Goal: Information Seeking & Learning: Learn about a topic

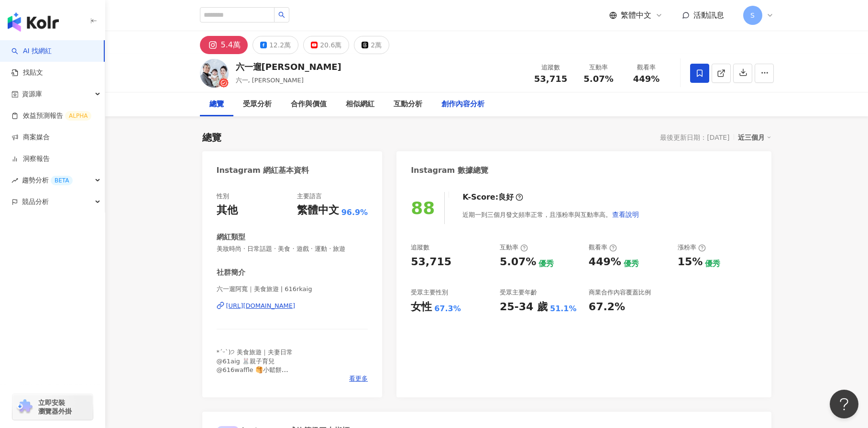
click at [467, 101] on div "創作內容分析" at bounding box center [463, 104] width 43 height 11
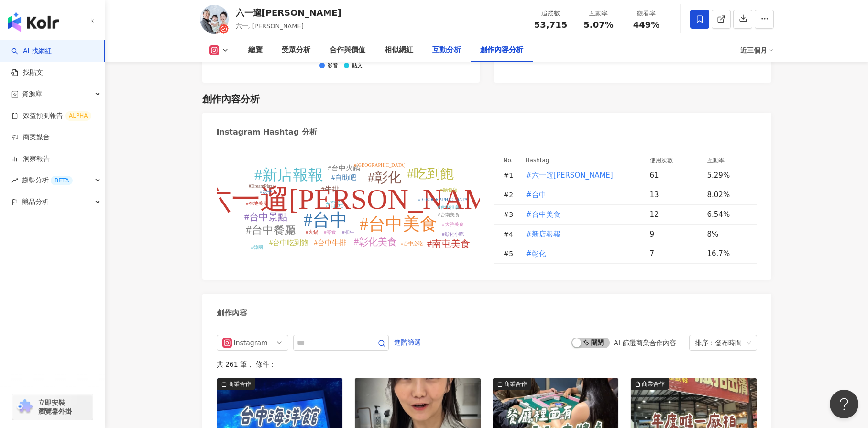
click at [435, 55] on div "互動分析" at bounding box center [447, 50] width 29 height 11
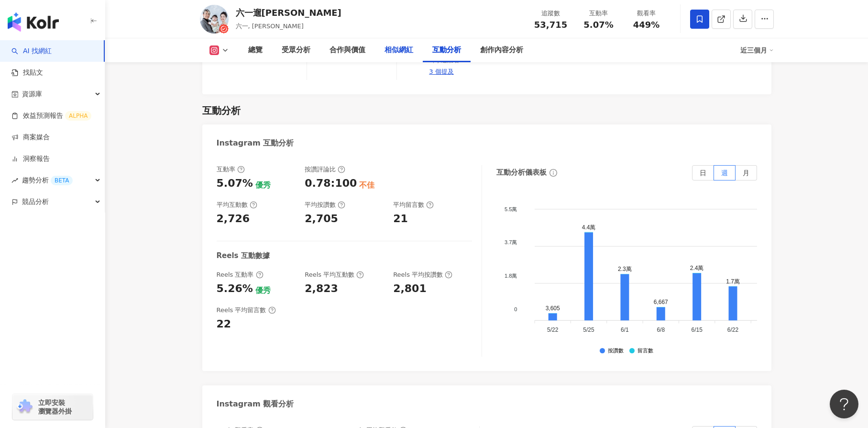
click at [389, 52] on div "相似網紅" at bounding box center [399, 50] width 29 height 11
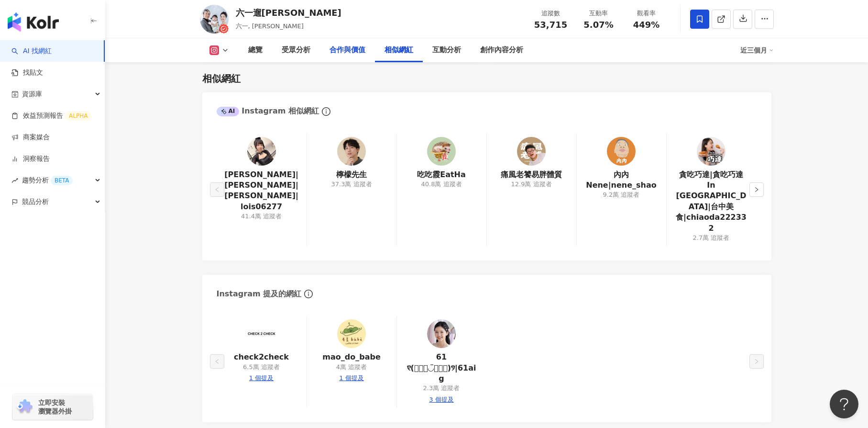
click at [362, 52] on div "合作與價值" at bounding box center [348, 50] width 36 height 11
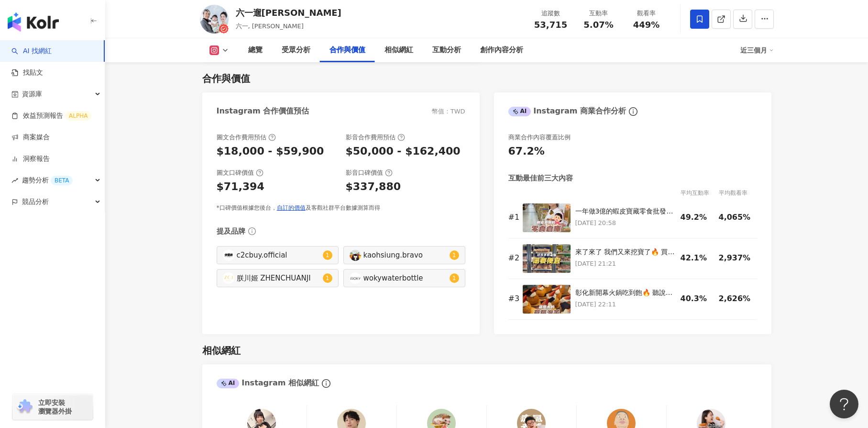
click at [325, 53] on div "合作與價值" at bounding box center [347, 50] width 55 height 24
click at [310, 52] on div "受眾分析" at bounding box center [296, 50] width 48 height 24
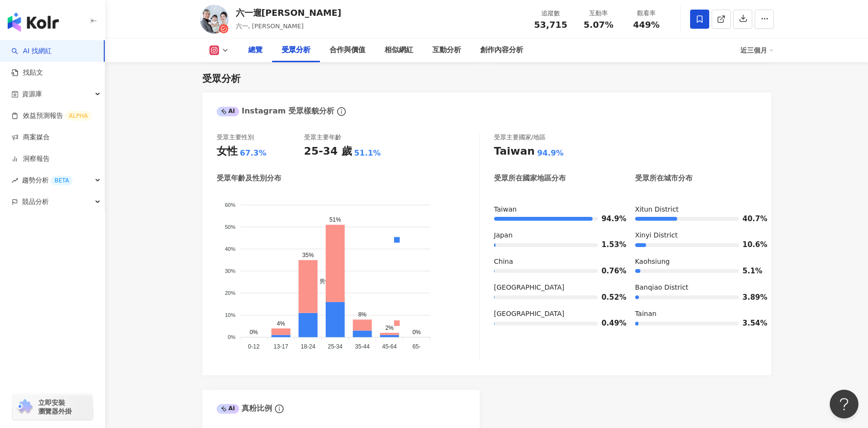
click at [257, 54] on div "總覽" at bounding box center [255, 50] width 14 height 11
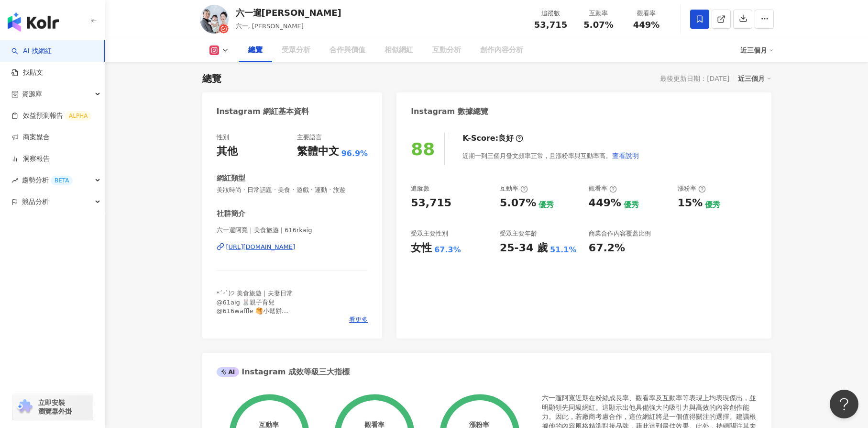
click at [224, 46] on icon at bounding box center [226, 50] width 8 height 8
click at [222, 49] on icon at bounding box center [226, 50] width 8 height 8
click at [222, 56] on div "總覽 受眾分析 合作與價值 相似網紅 互動分析 創作內容分析 近三個月" at bounding box center [487, 50] width 574 height 24
click at [222, 51] on icon at bounding box center [226, 50] width 8 height 8
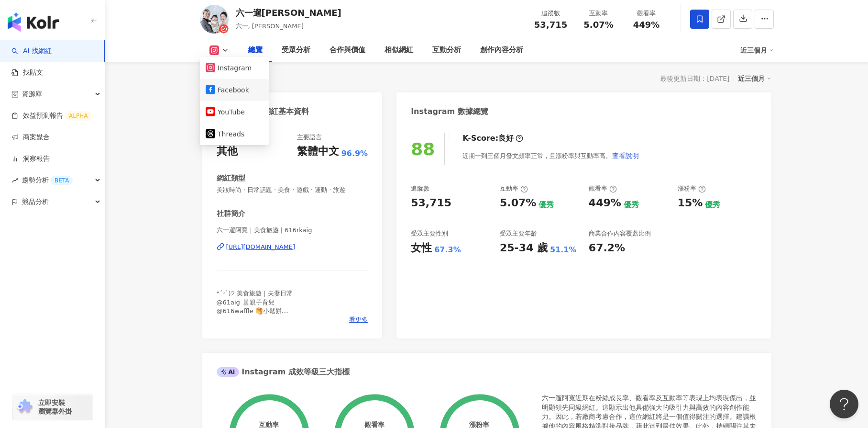
click at [230, 93] on button "Facebook" at bounding box center [234, 89] width 57 height 13
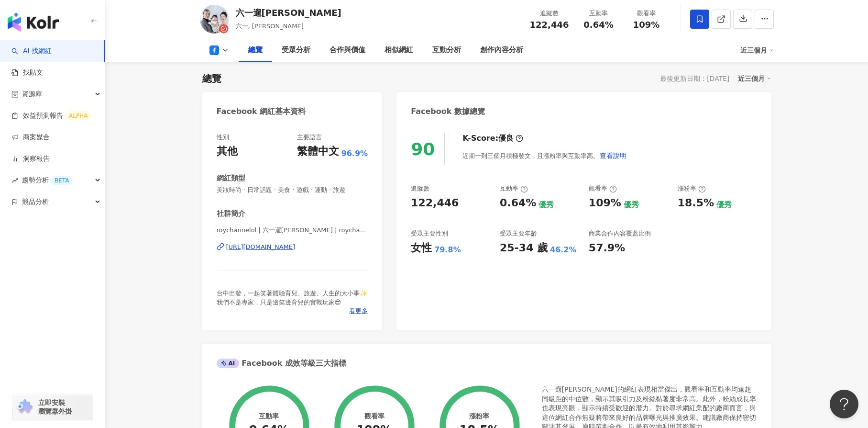
click at [222, 45] on button at bounding box center [219, 50] width 39 height 10
click at [225, 78] on li "Instagram" at bounding box center [234, 68] width 69 height 22
click at [226, 50] on icon at bounding box center [226, 50] width 8 height 8
click at [216, 73] on button "Instagram" at bounding box center [234, 67] width 57 height 13
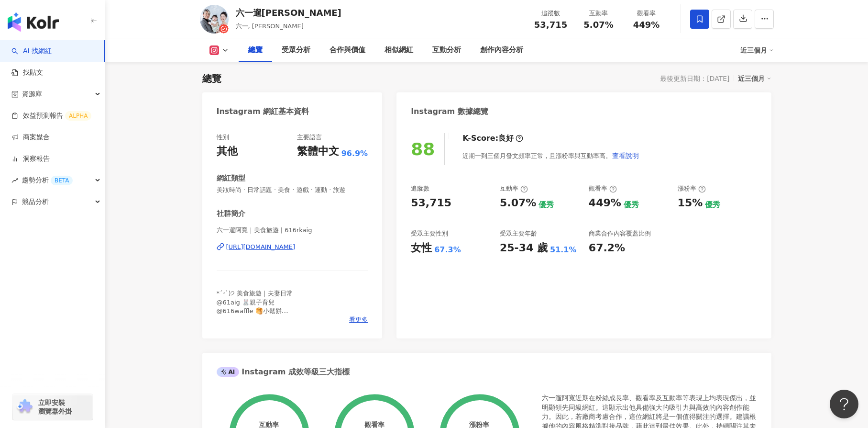
click at [223, 49] on icon at bounding box center [226, 50] width 8 height 8
click at [233, 95] on button "Facebook" at bounding box center [234, 89] width 57 height 13
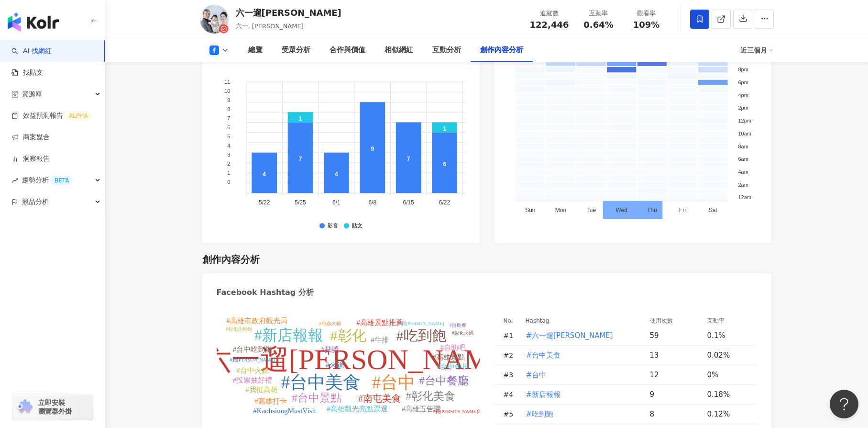
scroll to position [2499, 0]
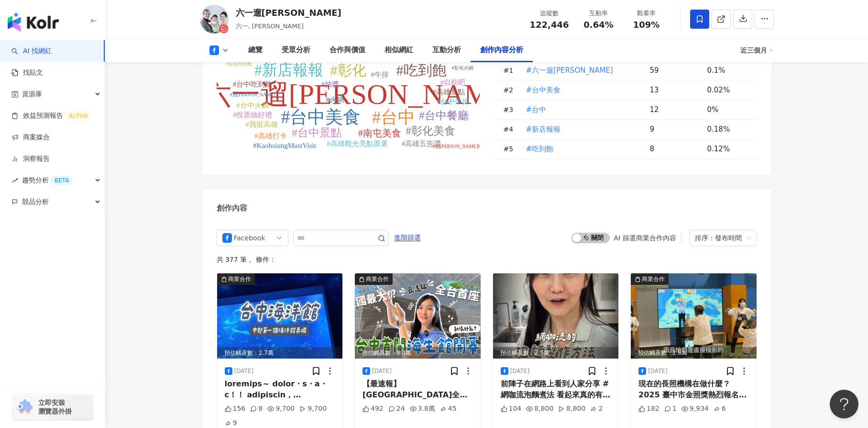
click at [222, 48] on icon at bounding box center [226, 50] width 8 height 8
click at [232, 111] on button "YouTube" at bounding box center [234, 111] width 57 height 13
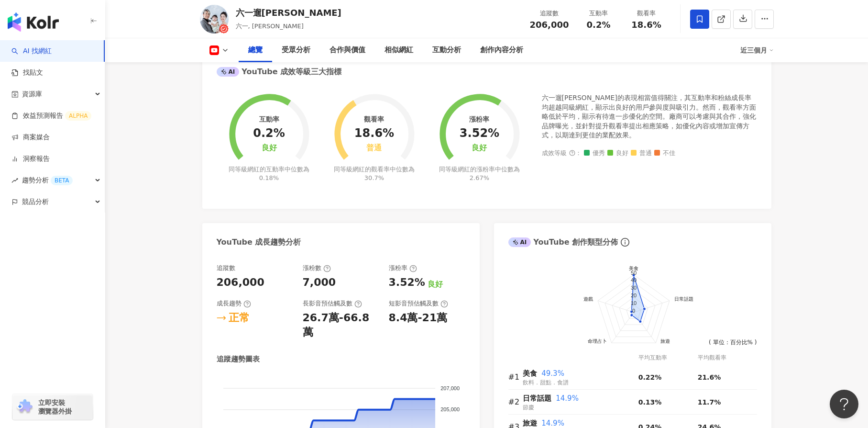
scroll to position [232, 0]
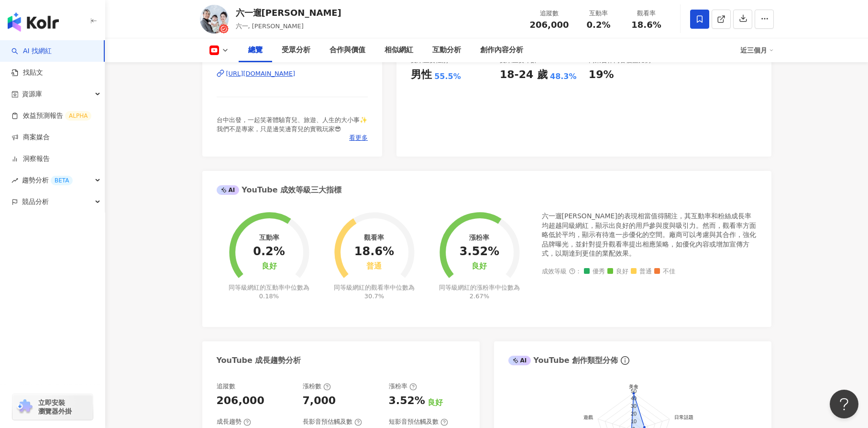
click at [261, 45] on div "總覽" at bounding box center [255, 50] width 14 height 11
click at [288, 49] on div "受眾分析" at bounding box center [296, 50] width 29 height 11
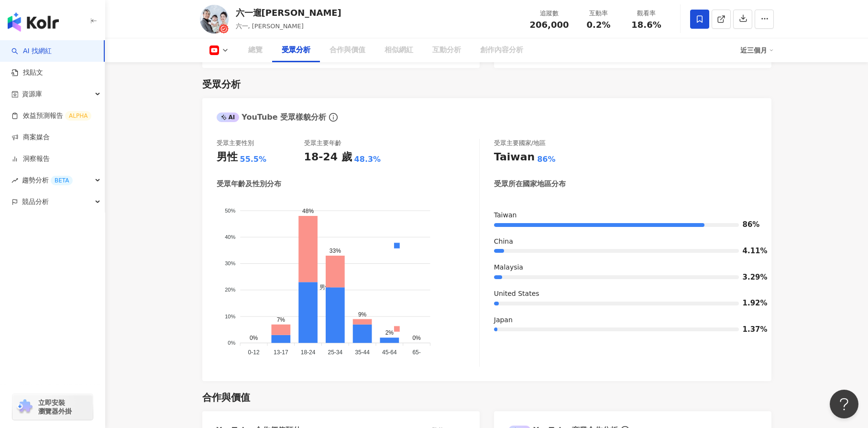
click at [250, 50] on div "總覽" at bounding box center [255, 50] width 14 height 11
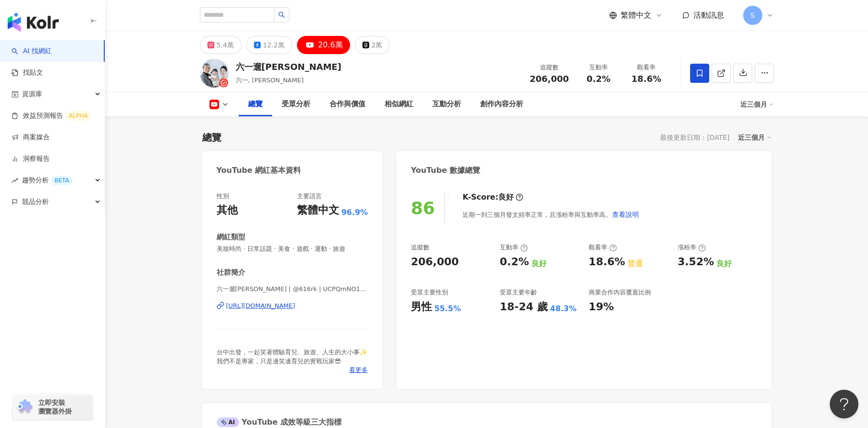
scroll to position [144, 0]
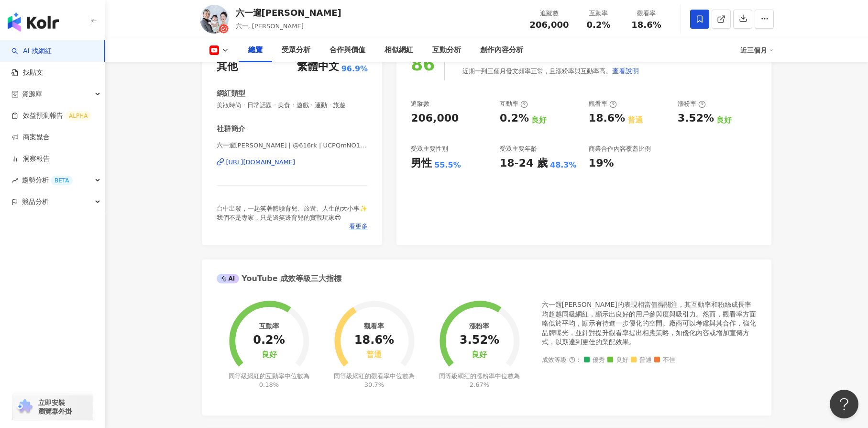
scroll to position [144, 0]
click at [225, 47] on icon at bounding box center [226, 50] width 8 height 8
click at [237, 129] on button "Threads" at bounding box center [234, 133] width 57 height 13
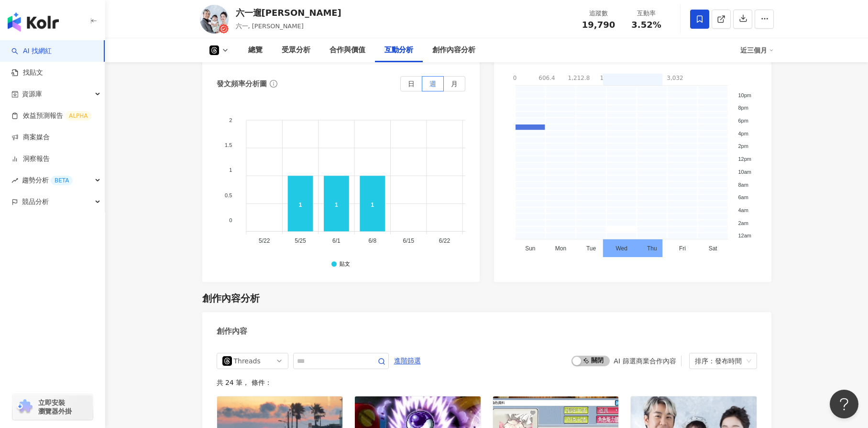
scroll to position [1723, 0]
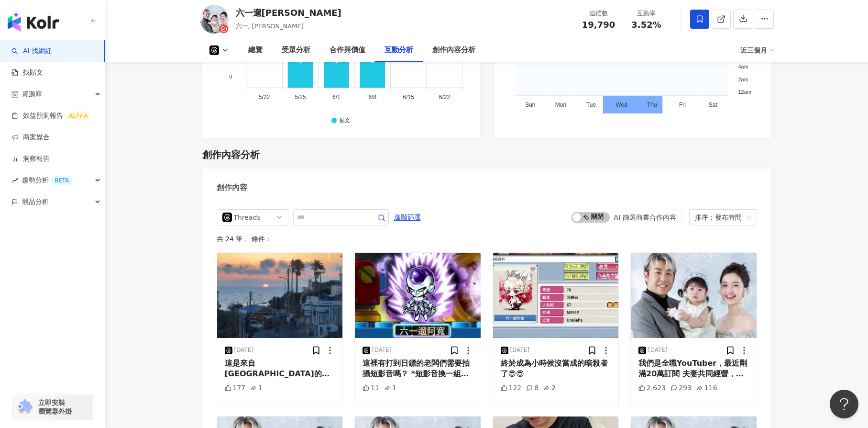
drag, startPoint x: 609, startPoint y: 174, endPoint x: 295, endPoint y: 189, distance: 314.3
drag, startPoint x: 295, startPoint y: 189, endPoint x: 276, endPoint y: 178, distance: 22.2
click at [699, 311] on img at bounding box center [694, 295] width 126 height 85
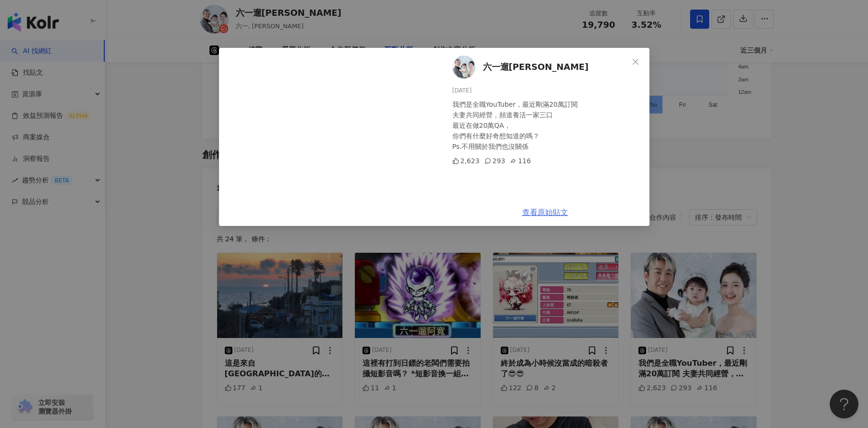
click at [551, 210] on link "查看原始貼文" at bounding box center [546, 212] width 46 height 9
click at [637, 59] on icon "close" at bounding box center [636, 62] width 8 height 8
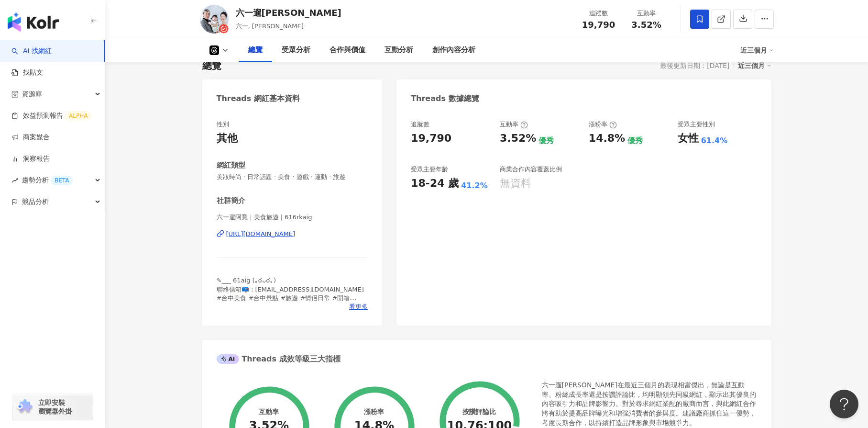
scroll to position [0, 0]
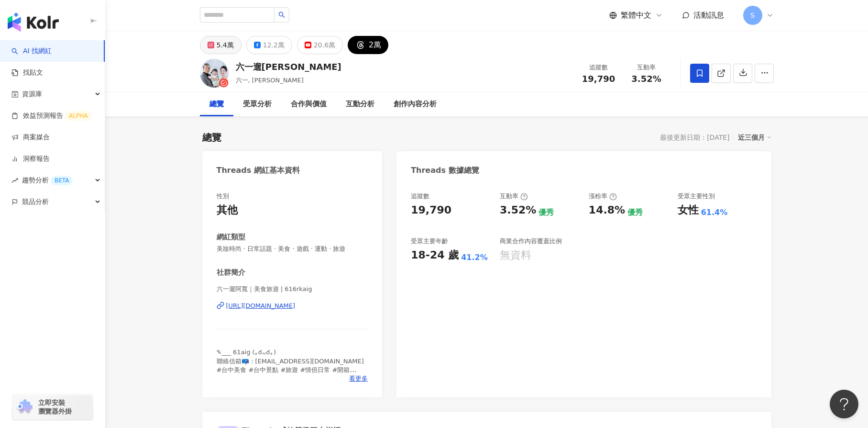
click at [227, 43] on div "5.4萬" at bounding box center [225, 44] width 17 height 13
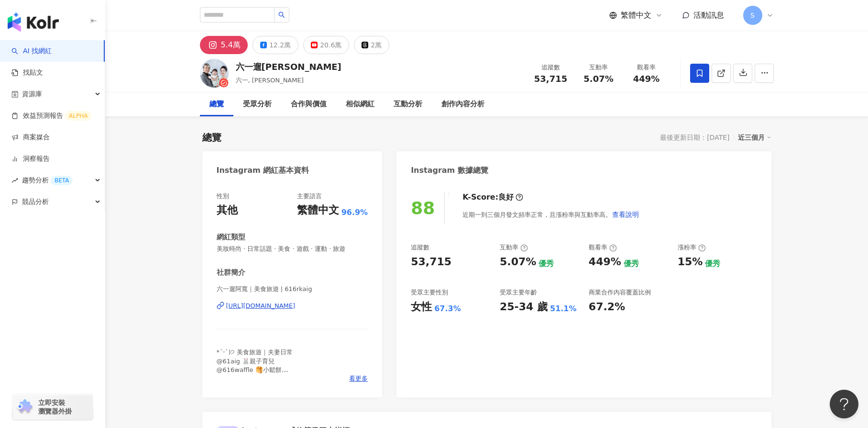
click at [437, 72] on div "六一遛阿寬 六一, 阿寬 追蹤數 53,715 互動率 5.07% 觀看率 449%" at bounding box center [487, 73] width 612 height 38
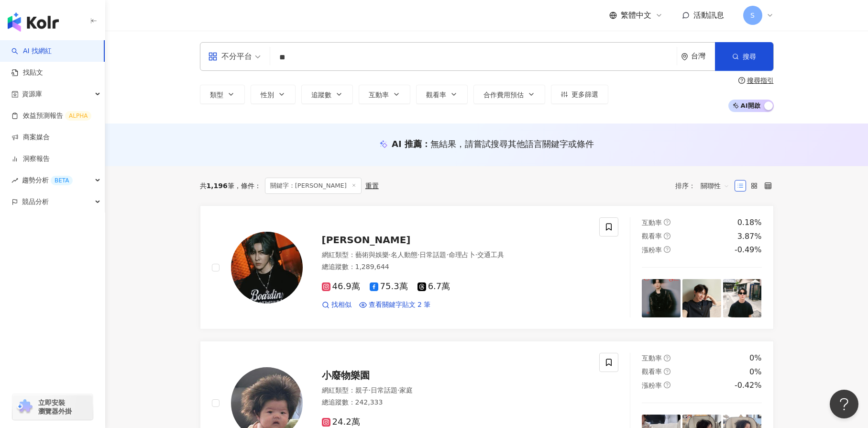
drag, startPoint x: 314, startPoint y: 61, endPoint x: 219, endPoint y: 70, distance: 95.7
click at [269, 57] on div "不分平台 ** 台灣 搜尋 15dacc98-5561-41f8-a136-94a970a20b54 6f0a3ad3-e0bb-44d5-90e2-0d36…" at bounding box center [487, 56] width 574 height 29
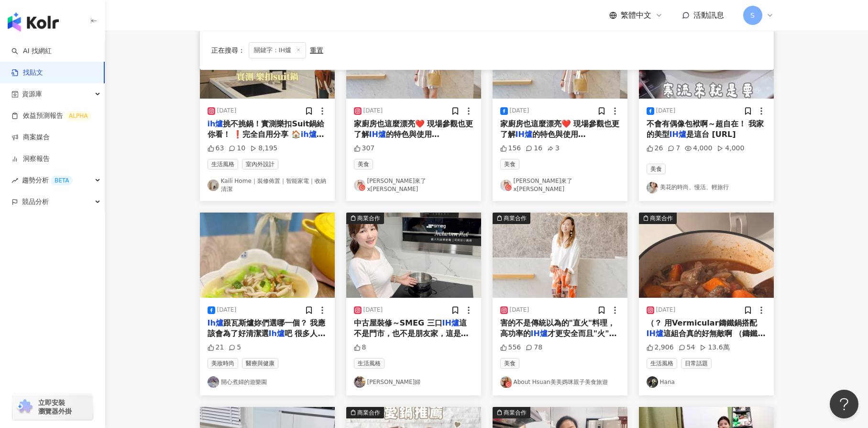
scroll to position [138, 0]
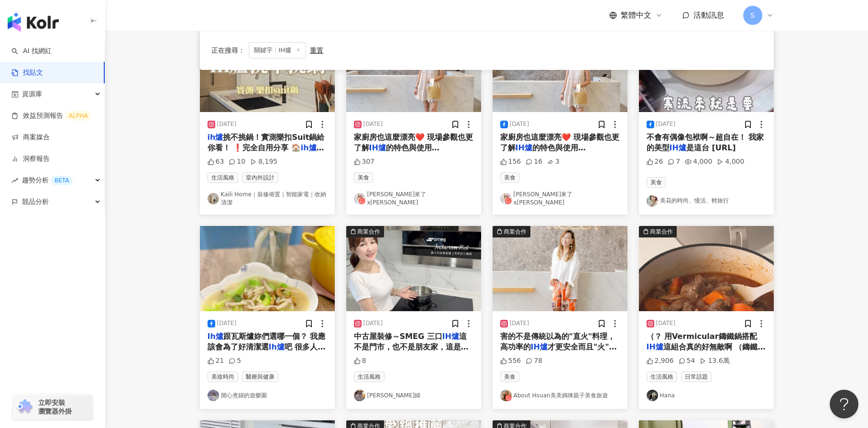
click at [835, 234] on main "不分平台 *** 台灣 搜尋 searchOperator 插入語法 完全符合 "" 聯集 OR 交集 AND 排除 - 群組 {} 您可能感興趣： 輕量70…" at bounding box center [486, 287] width 763 height 788
